Goal: Task Accomplishment & Management: Manage account settings

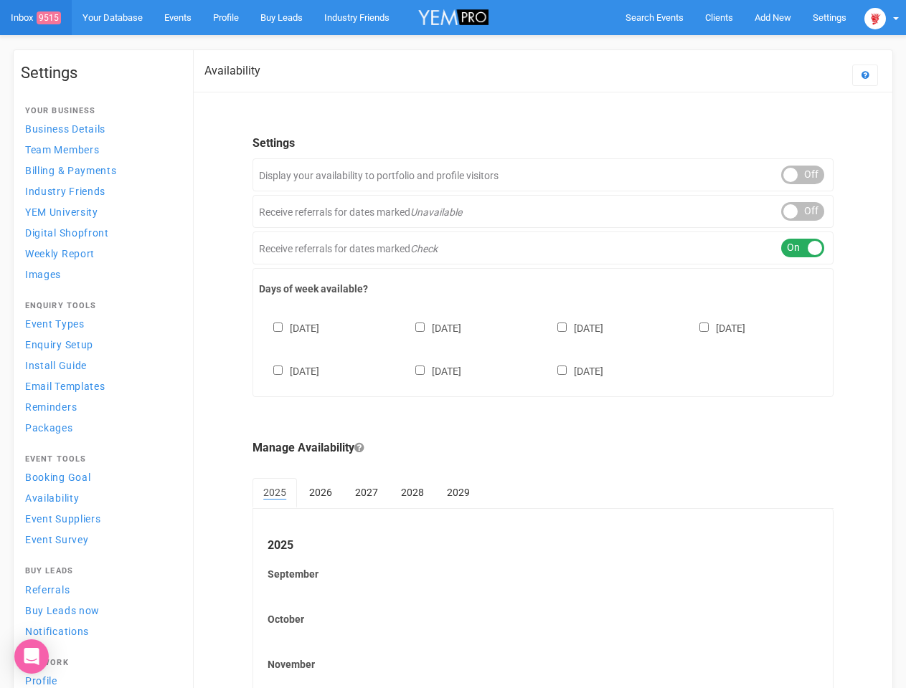
click at [452, 344] on div "[DATE] [DATE] [DATE] [DATE] [DATE] [DATE] [DATE]" at bounding box center [543, 343] width 568 height 86
click at [654, 17] on span "Search Events" at bounding box center [654, 17] width 58 height 11
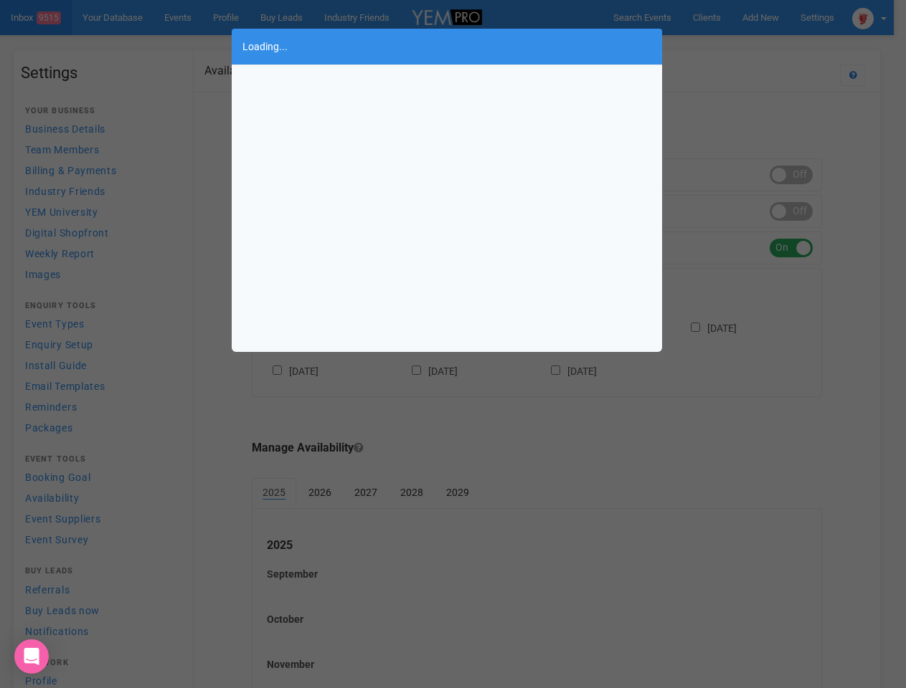
click at [739, 46] on div "Loading..." at bounding box center [453, 344] width 906 height 688
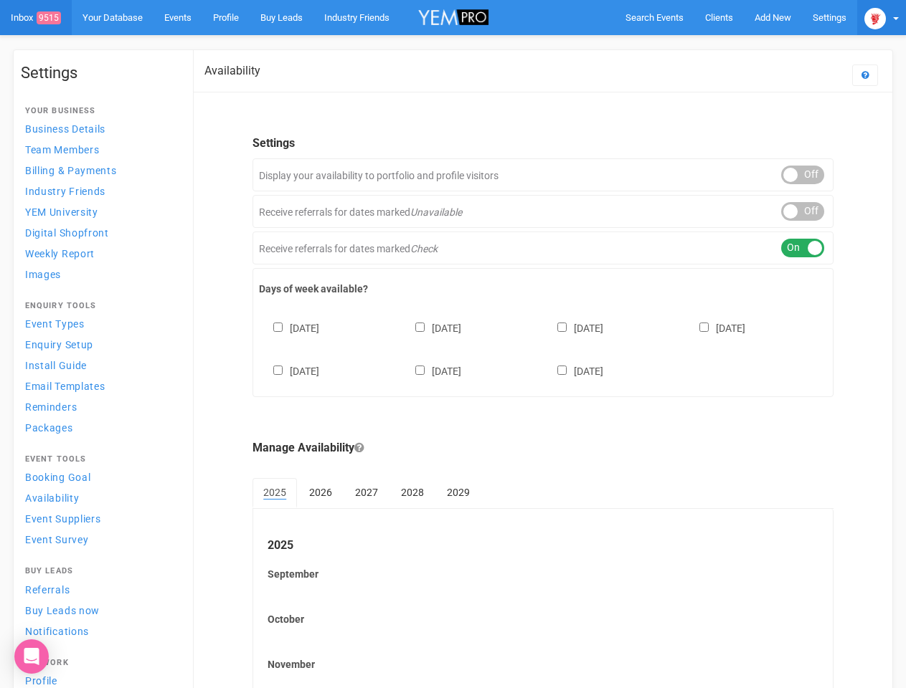
click at [881, 17] on img at bounding box center [875, 19] width 22 height 22
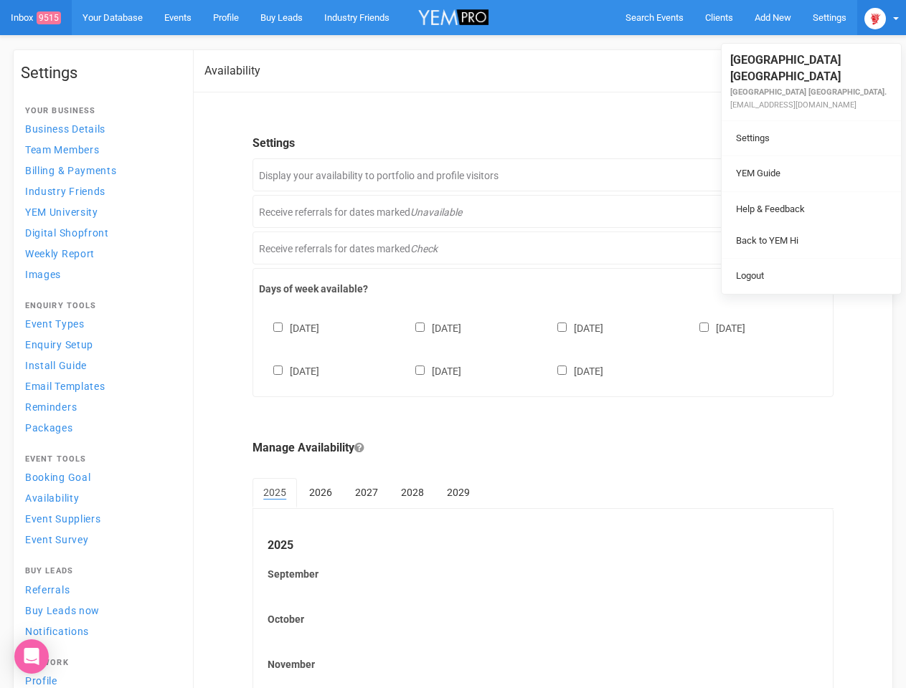
click at [802, 191] on li at bounding box center [810, 191] width 179 height 1
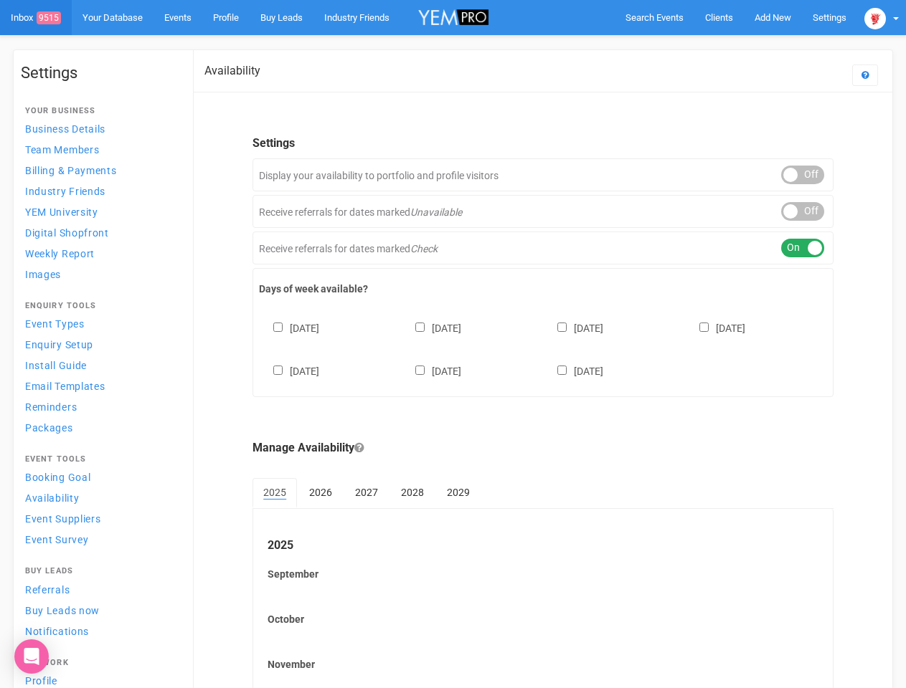
click at [802, 212] on link "Back to YEM Hi" at bounding box center [811, 226] width 172 height 28
click at [802, 248] on div "ON OFF" at bounding box center [802, 248] width 43 height 19
click at [543, 348] on div "[DATE] [DATE] [DATE] [DATE] [DATE] [DATE] [DATE]" at bounding box center [543, 343] width 568 height 86
